Goal: Information Seeking & Learning: Compare options

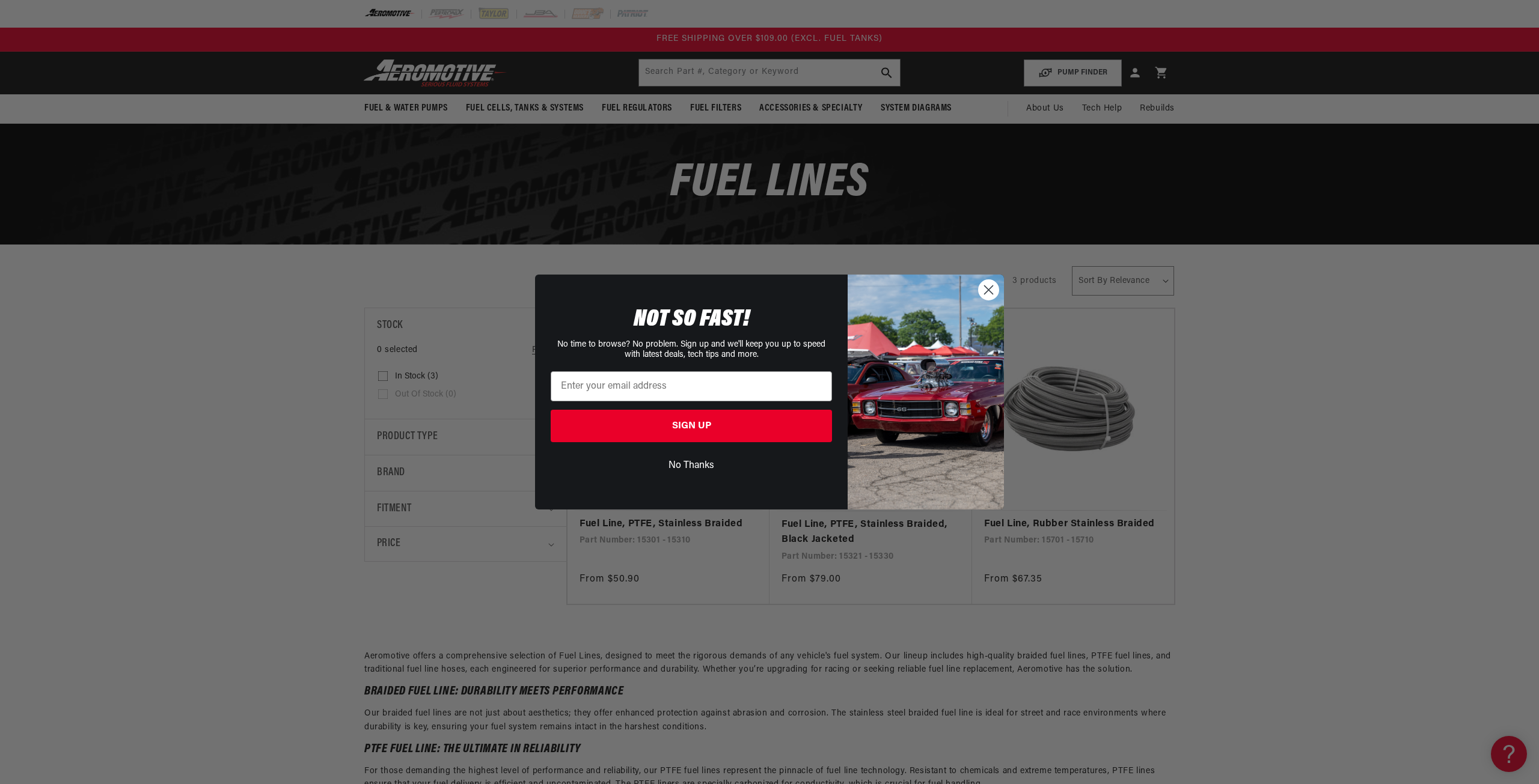
click at [987, 285] on circle "Close dialog" at bounding box center [988, 290] width 20 height 20
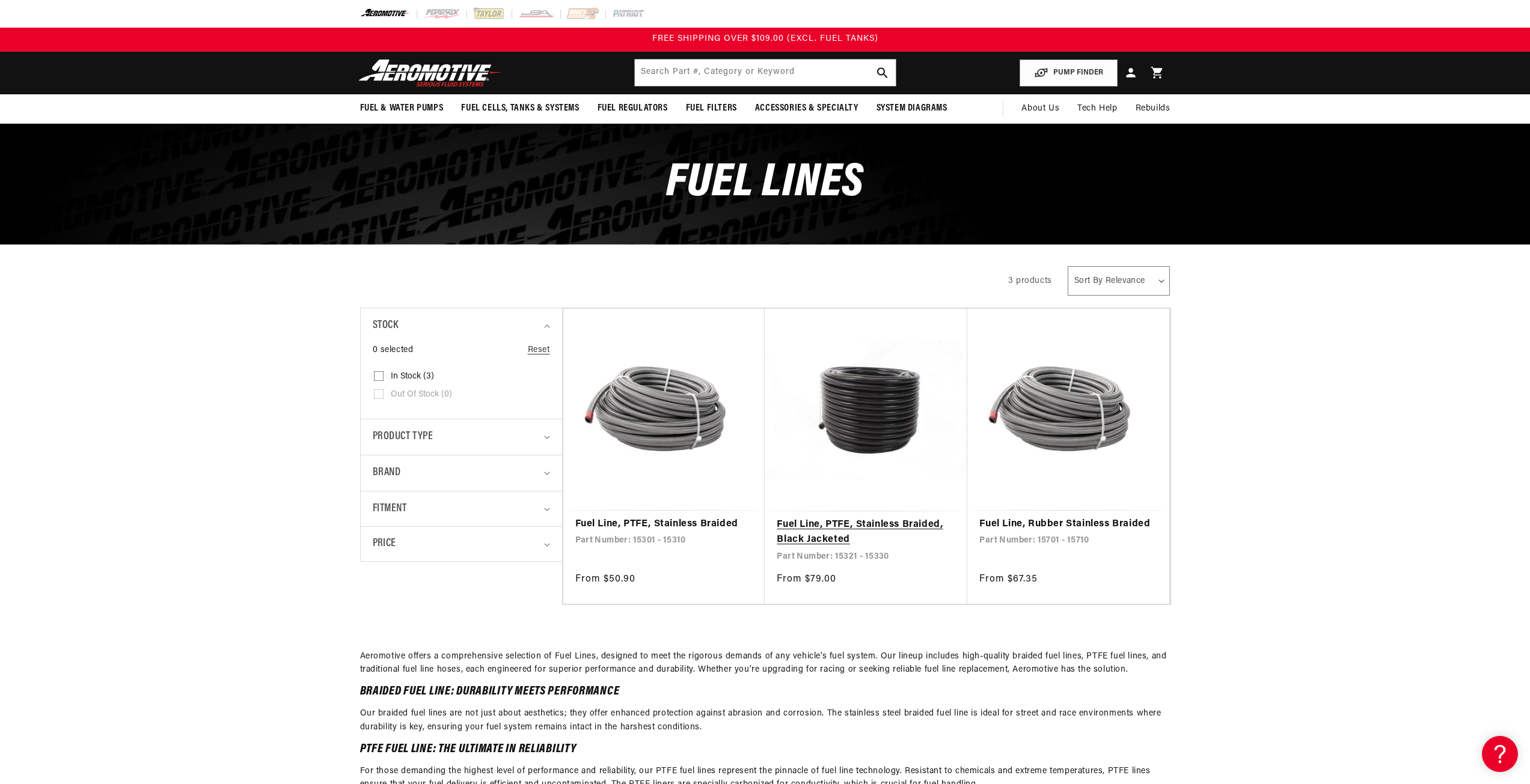
click at [829, 525] on link "Fuel Line, PTFE, Stainless Braided, Black Jacketed" at bounding box center [865, 533] width 178 height 31
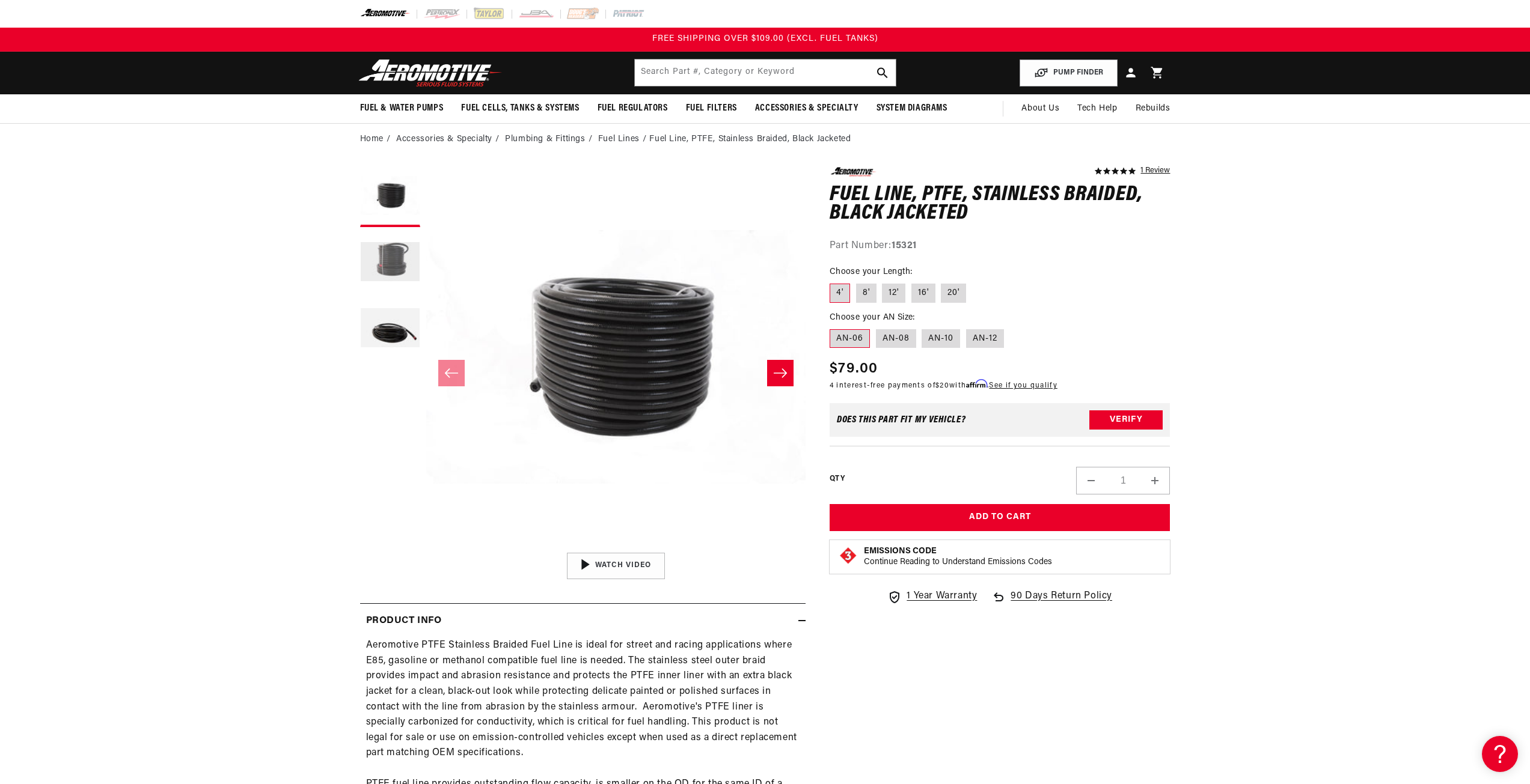
click at [373, 256] on button "Load image 2 in gallery view" at bounding box center [390, 263] width 61 height 61
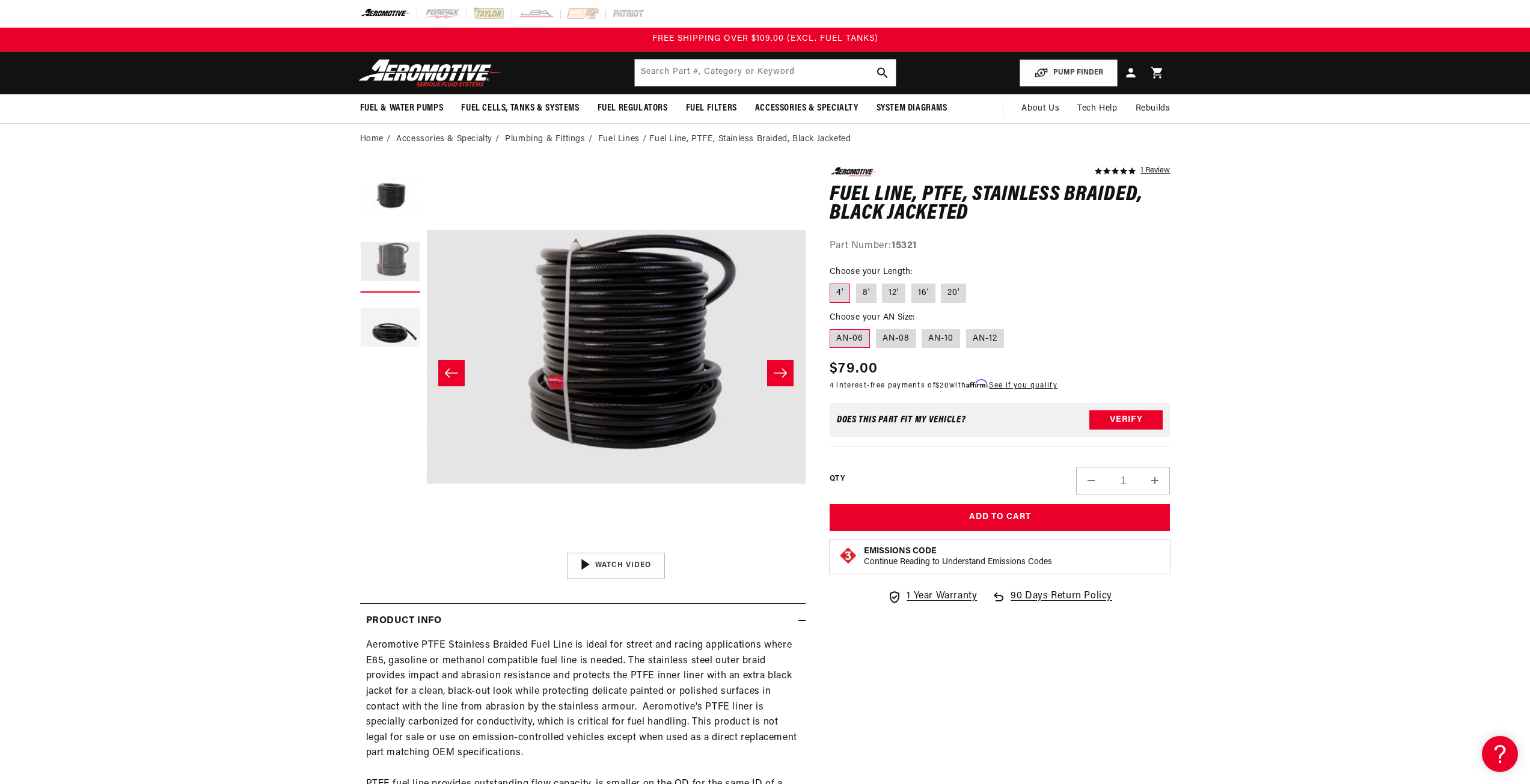
scroll to position [0, 379]
click at [426, 547] on button "Open media 2 in modal" at bounding box center [426, 547] width 0 height 0
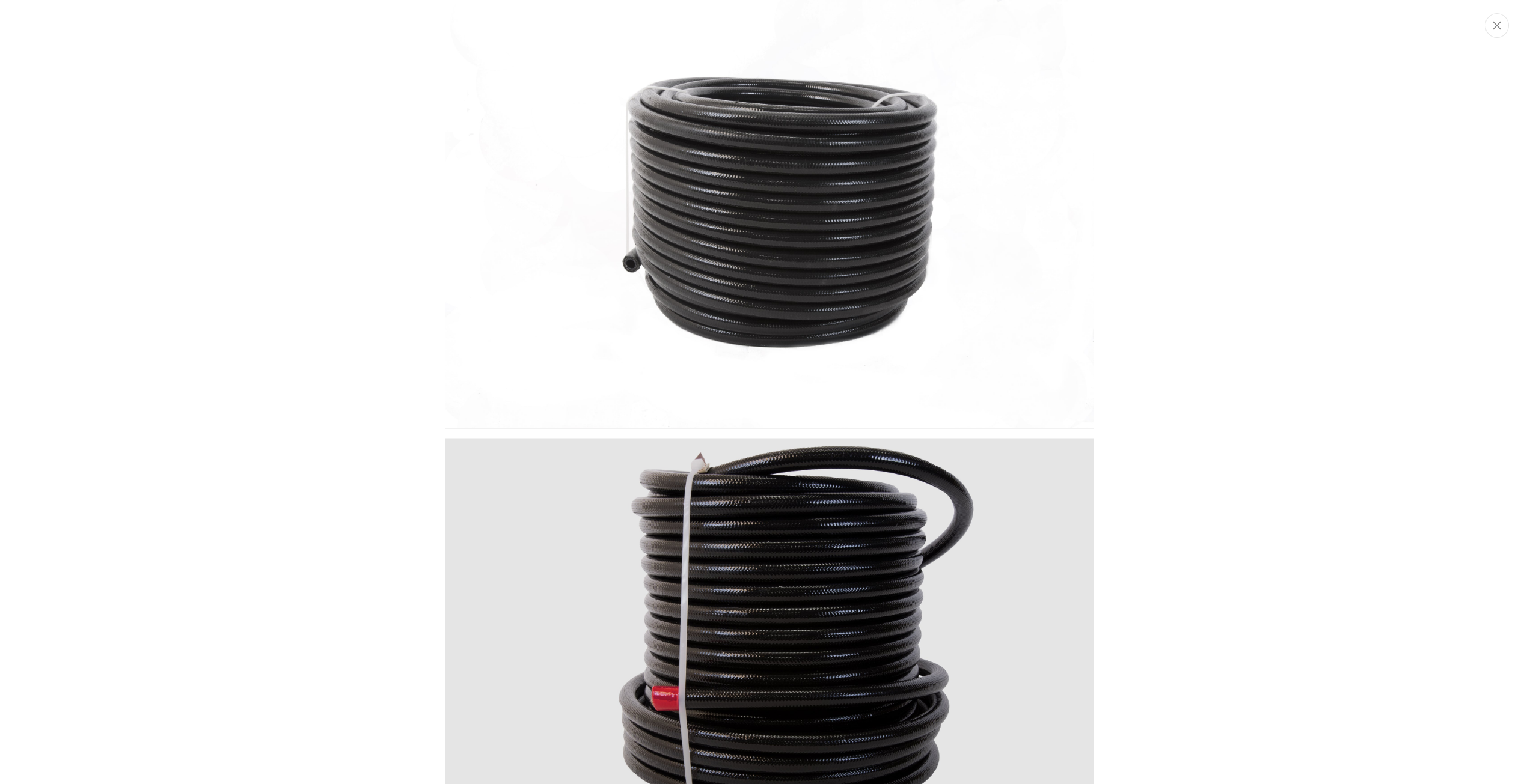
scroll to position [0, 0]
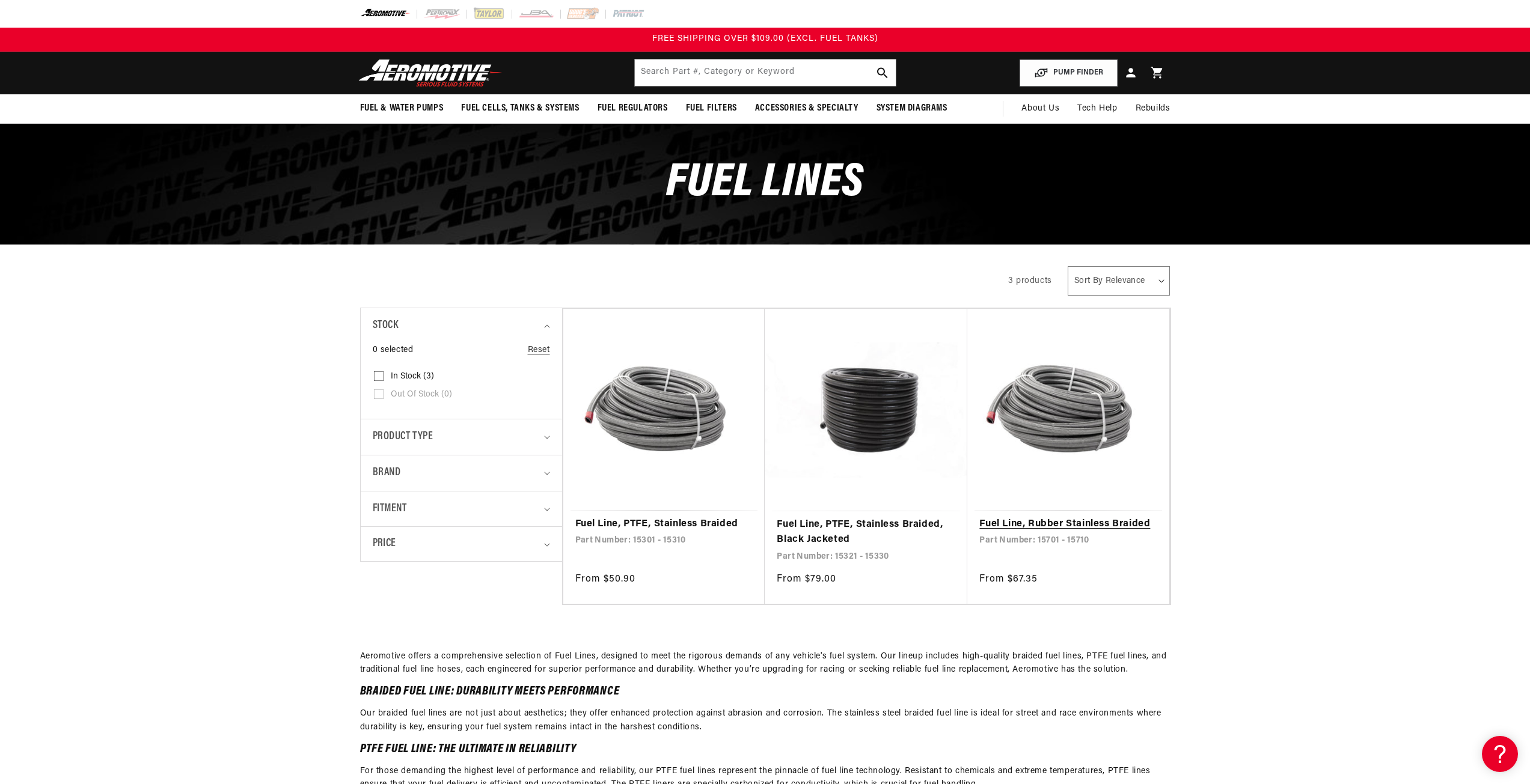
click at [1069, 530] on link "Fuel Line, Rubber Stainless Braided" at bounding box center [1068, 524] width 178 height 15
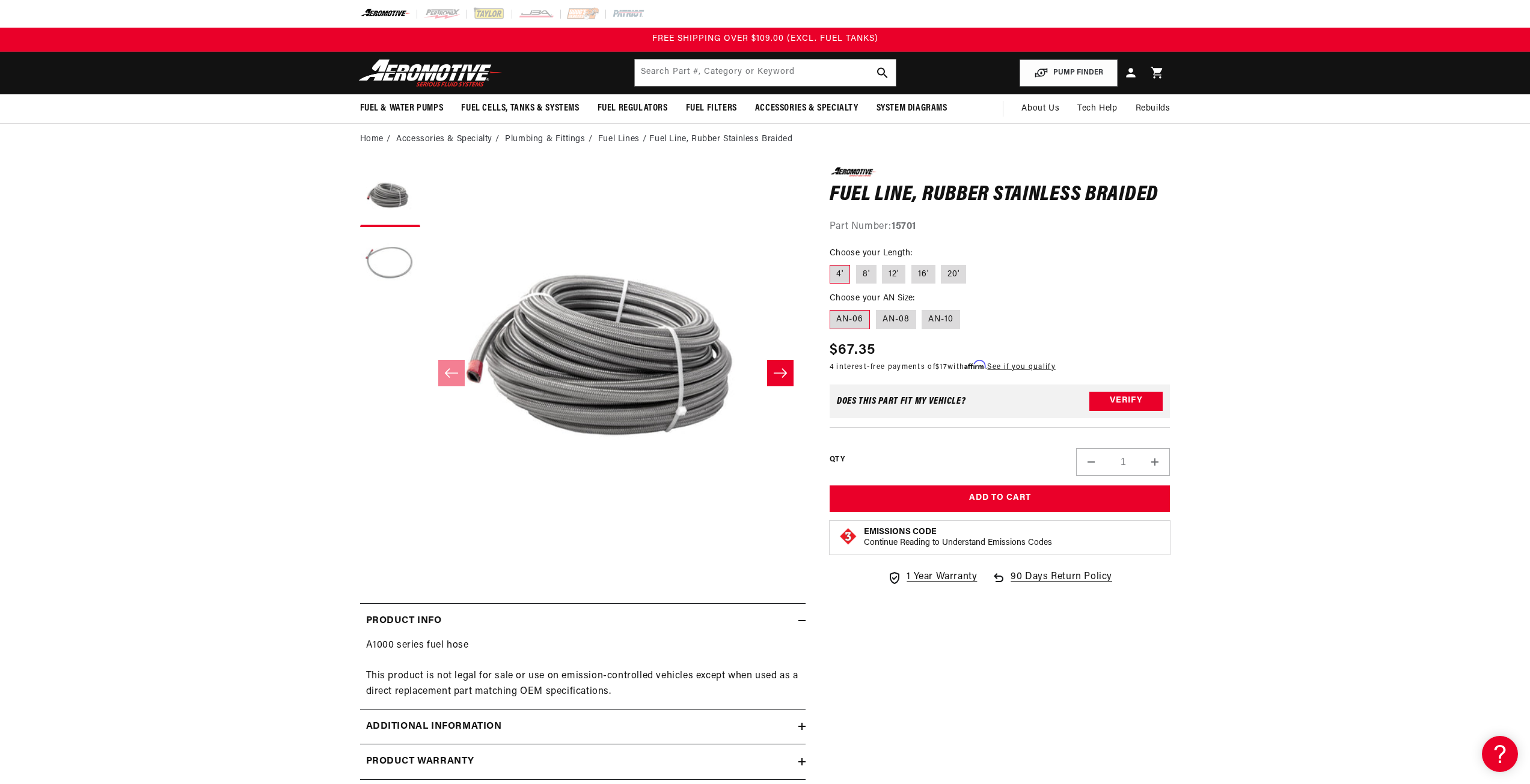
click at [385, 260] on button "Load image 2 in gallery view" at bounding box center [390, 263] width 61 height 61
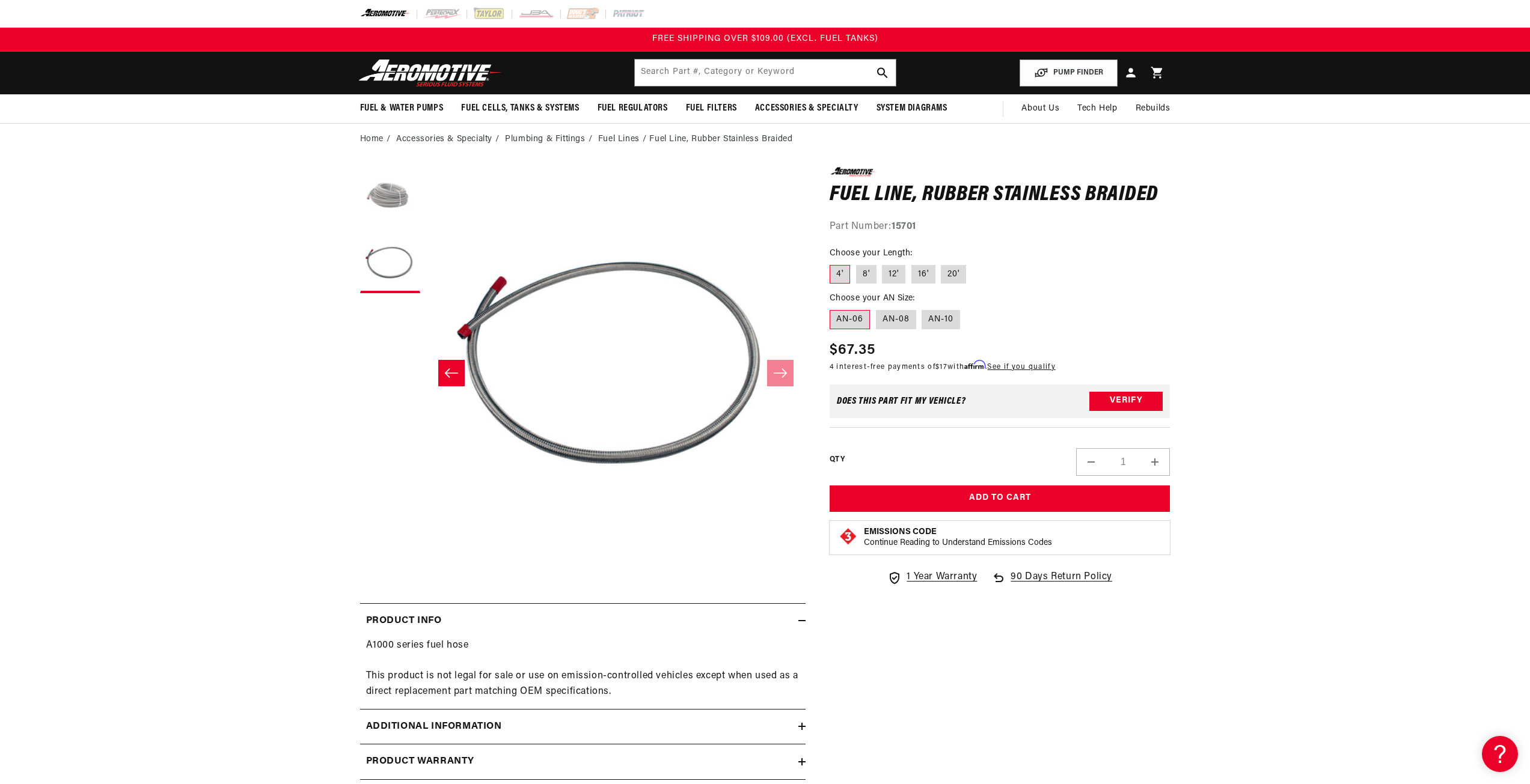
click at [388, 195] on button "Load image 1 in gallery view" at bounding box center [390, 197] width 61 height 61
